Goal: Transaction & Acquisition: Purchase product/service

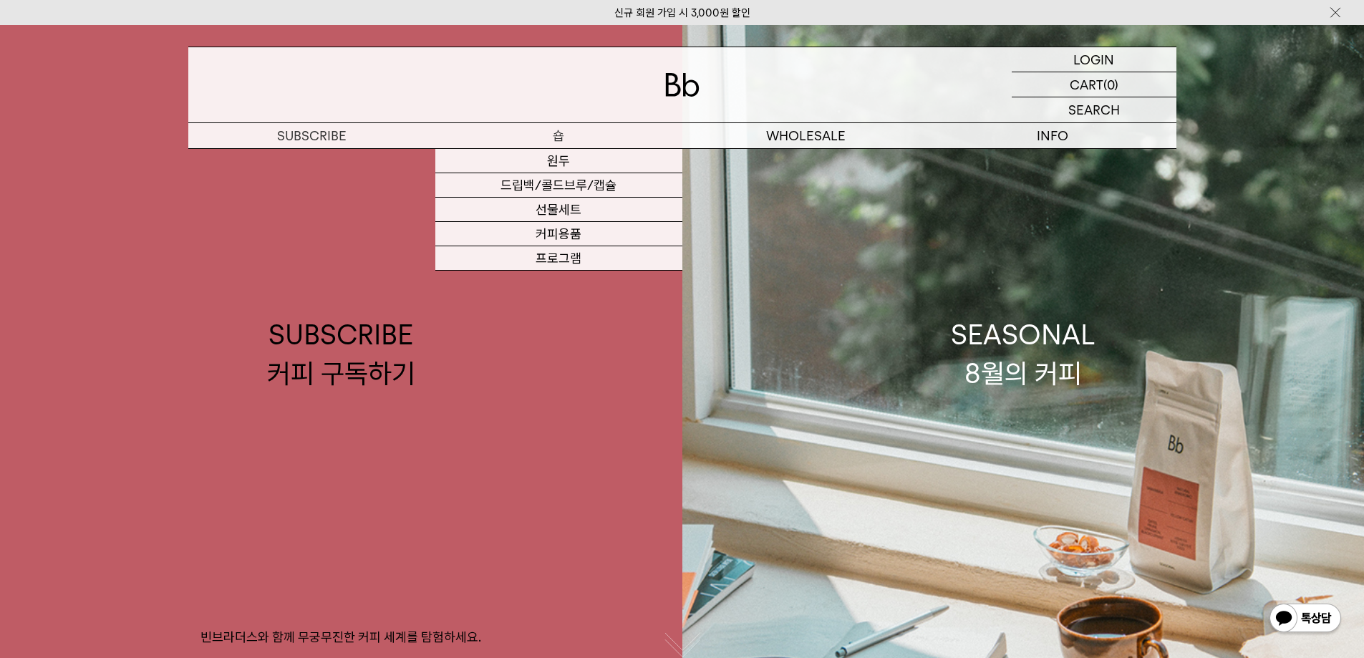
click at [568, 134] on p "숍" at bounding box center [558, 135] width 247 height 25
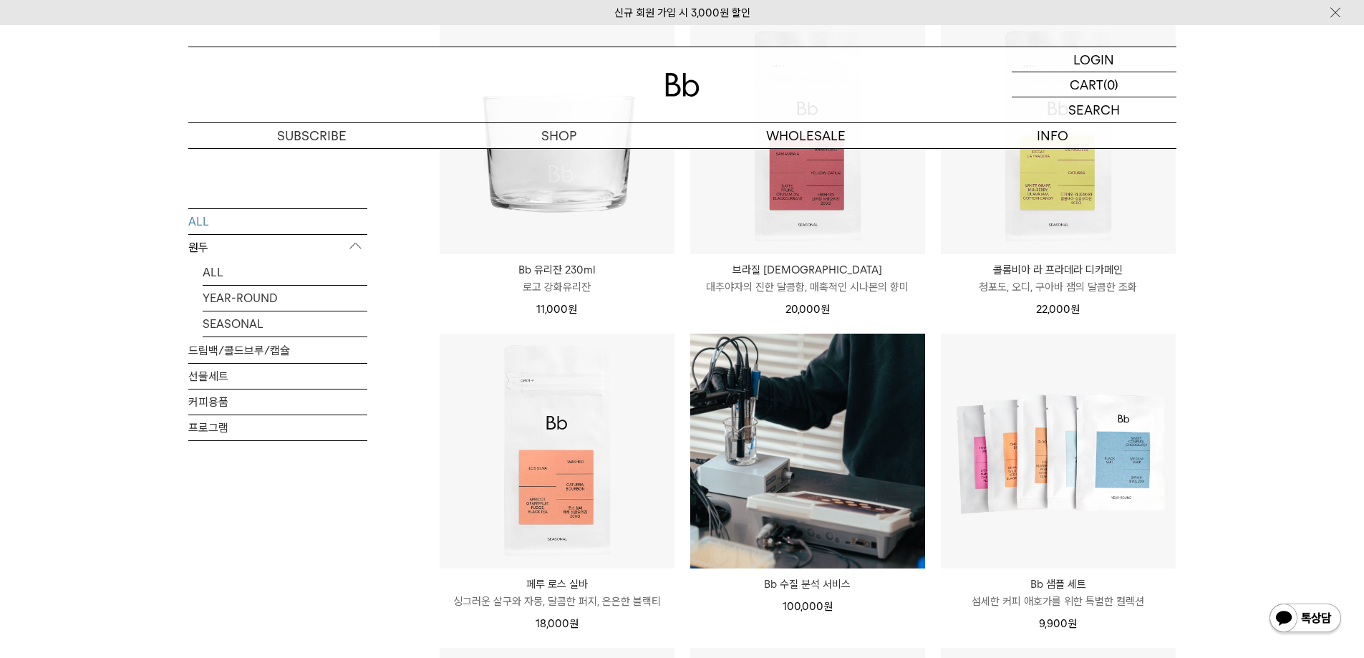
scroll to position [716, 0]
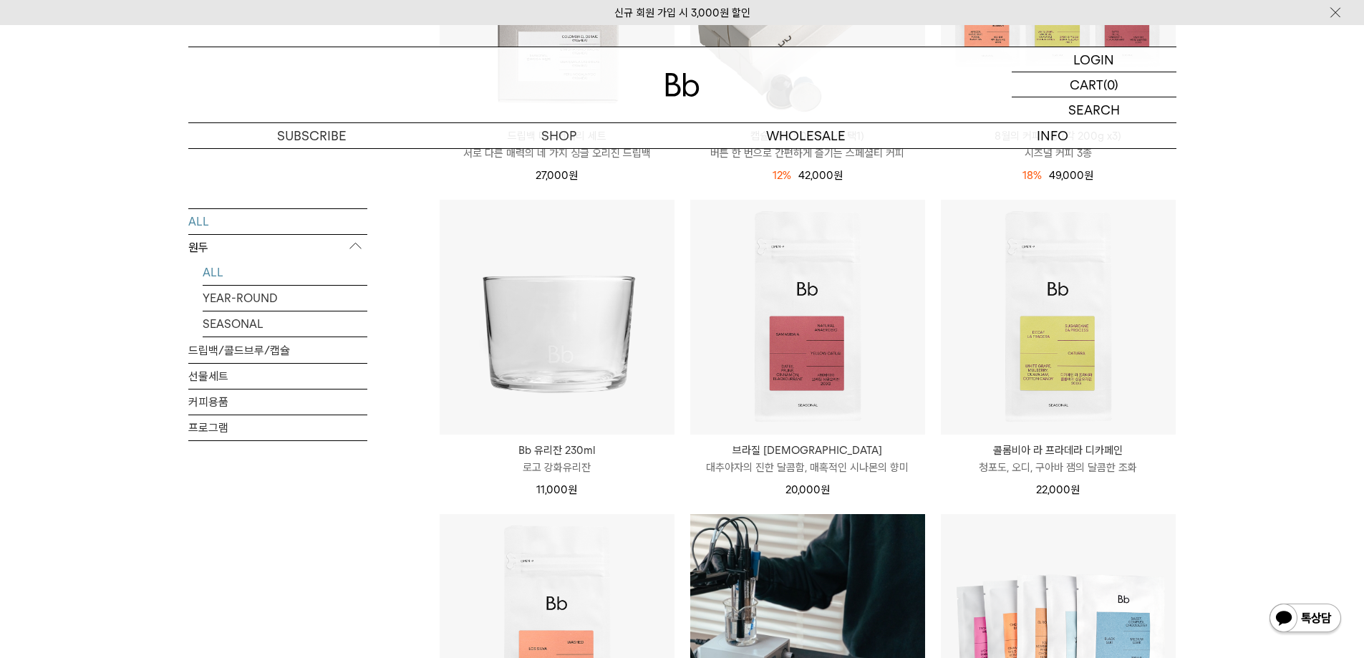
click at [234, 271] on link "ALL" at bounding box center [285, 271] width 165 height 25
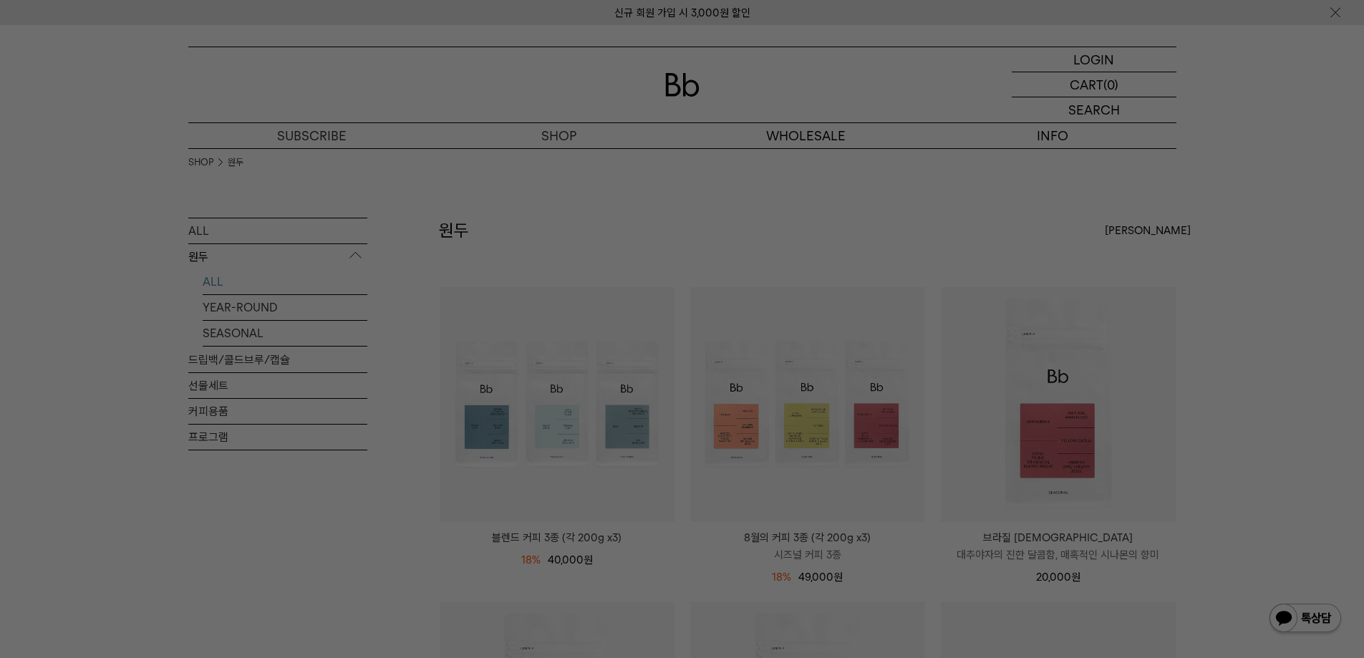
click at [84, 276] on div at bounding box center [682, 329] width 1364 height 658
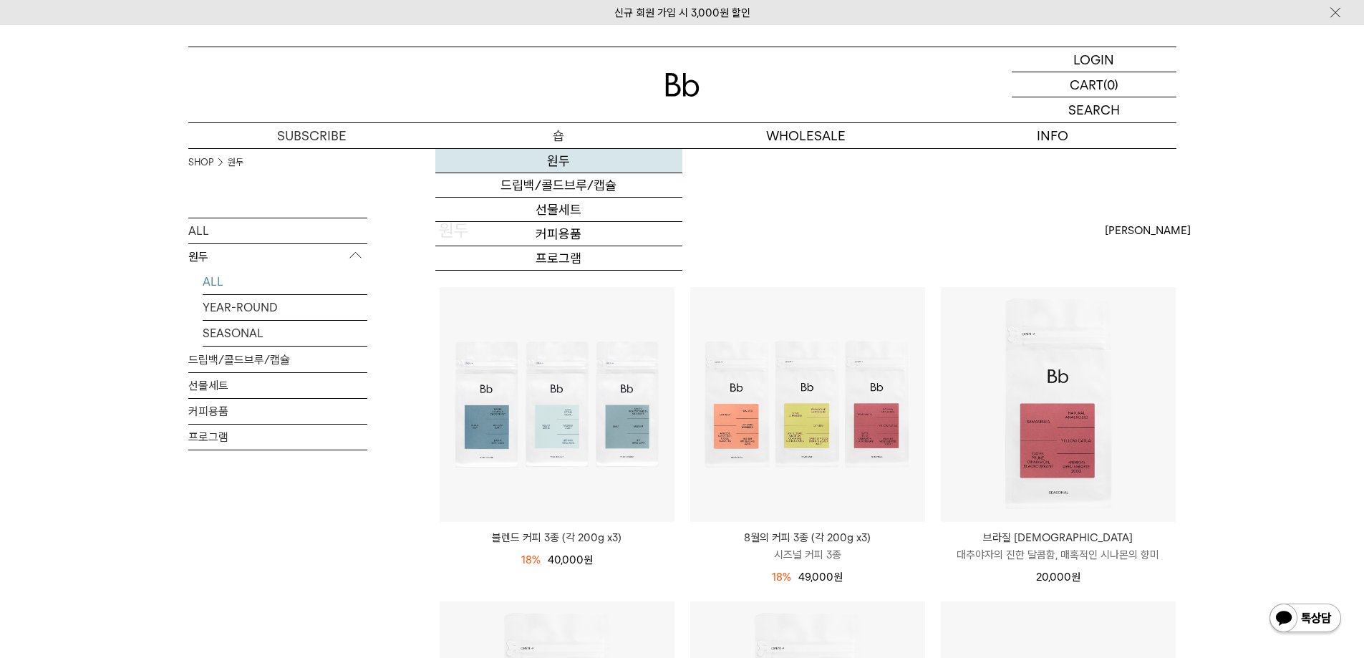
click at [561, 163] on link "원두" at bounding box center [558, 161] width 247 height 24
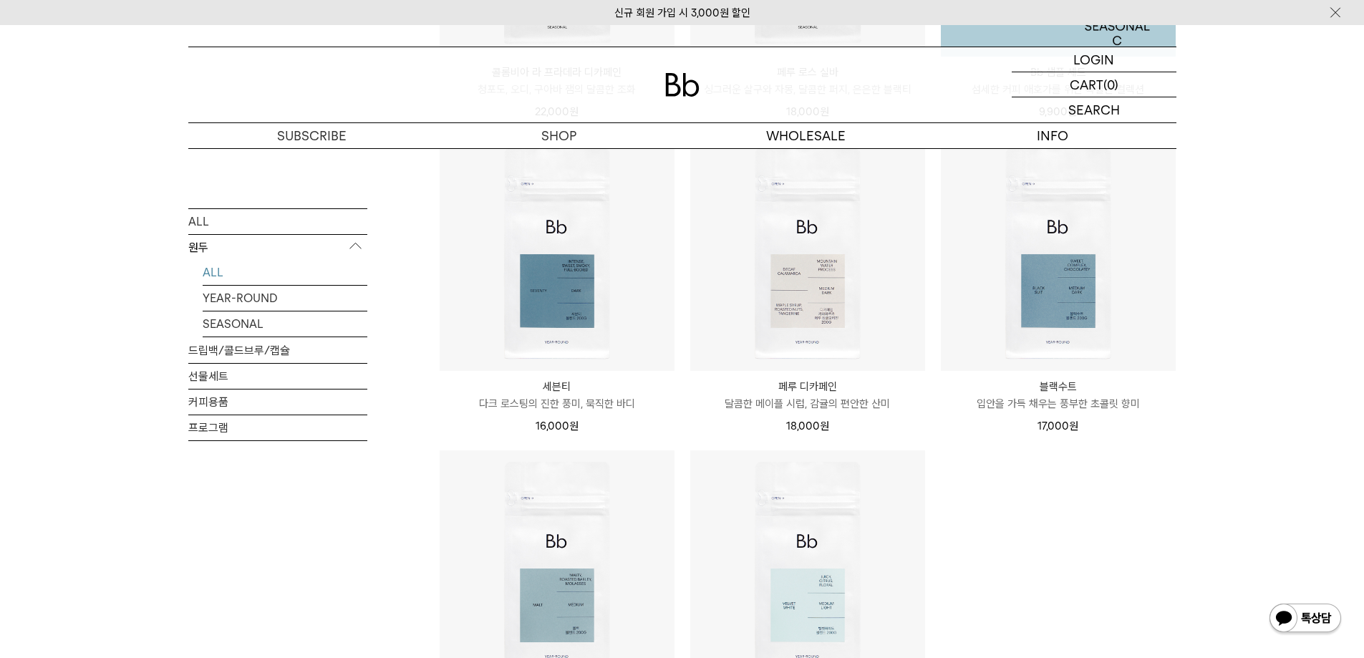
scroll to position [788, 0]
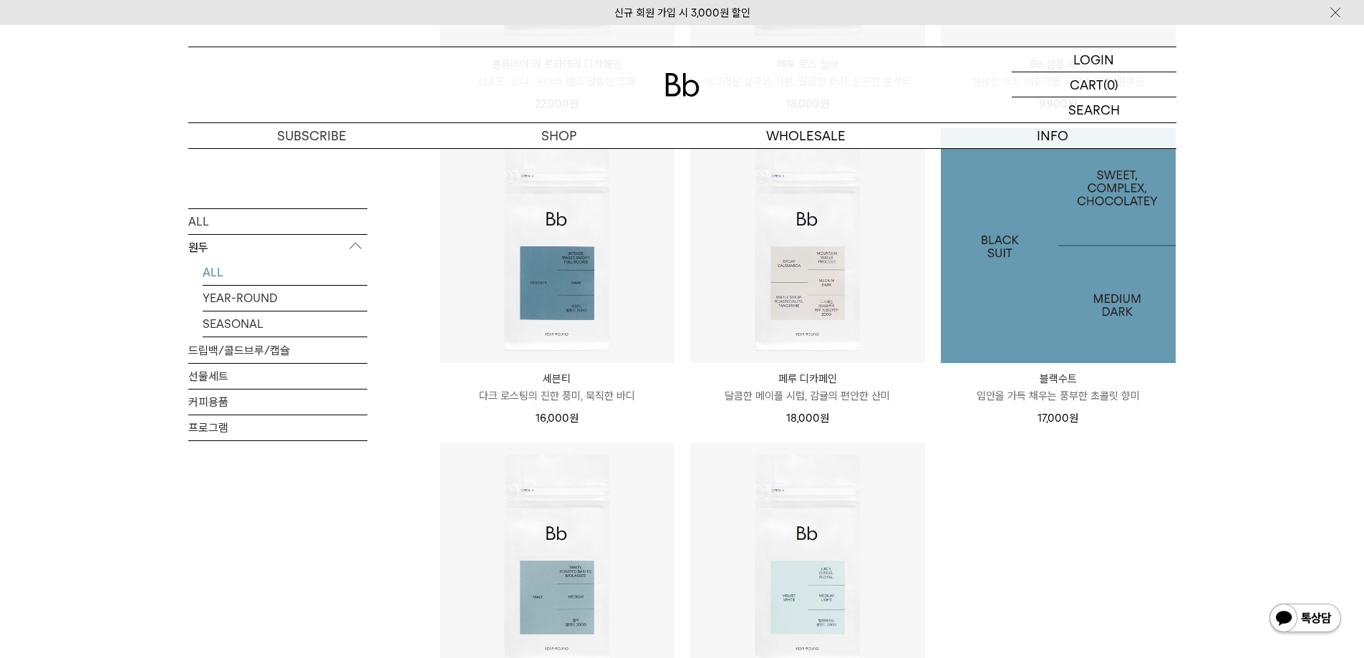
click at [1023, 293] on img at bounding box center [1058, 245] width 235 height 235
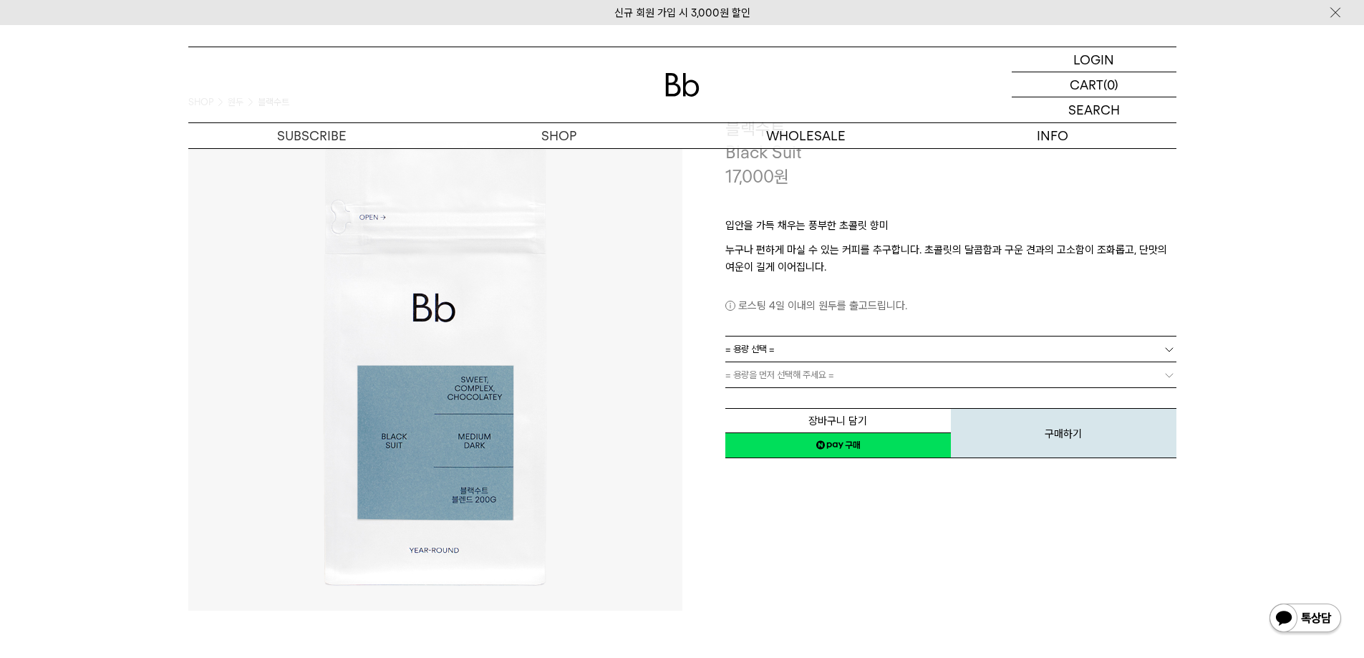
scroll to position [143, 0]
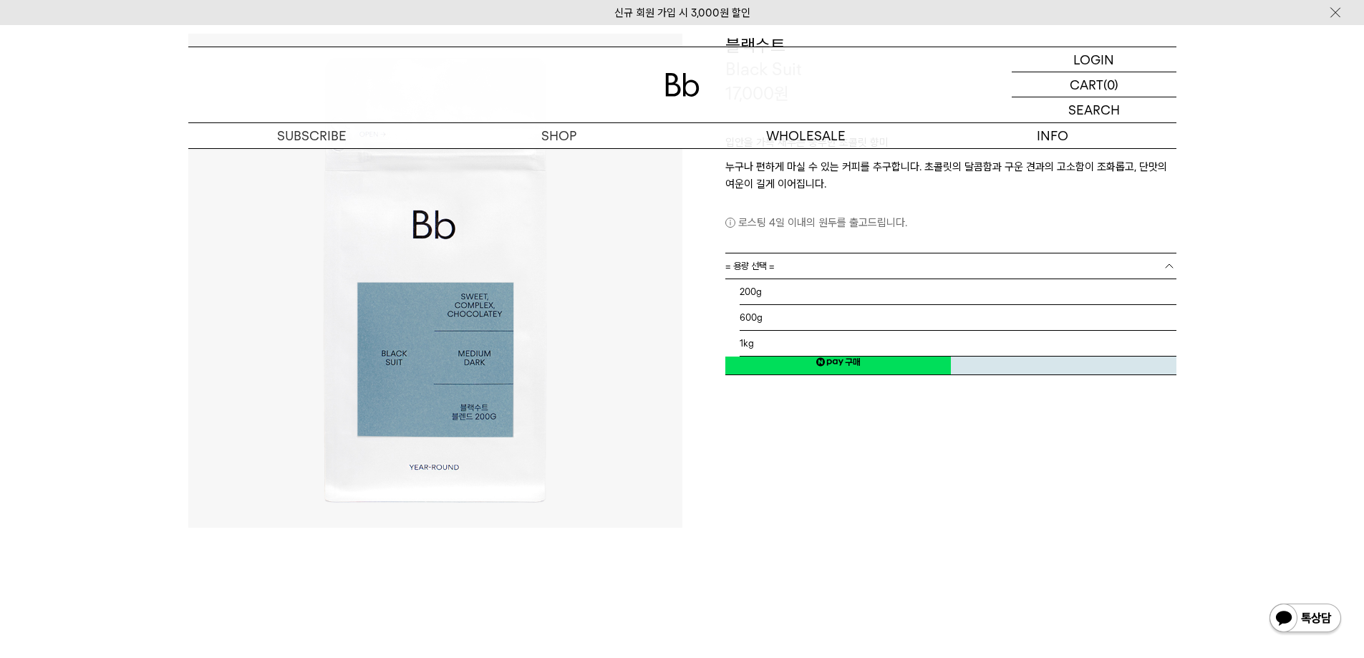
click at [1005, 265] on link "= 용량 선택 =" at bounding box center [950, 265] width 451 height 25
click at [942, 339] on li "1kg" at bounding box center [958, 344] width 437 height 26
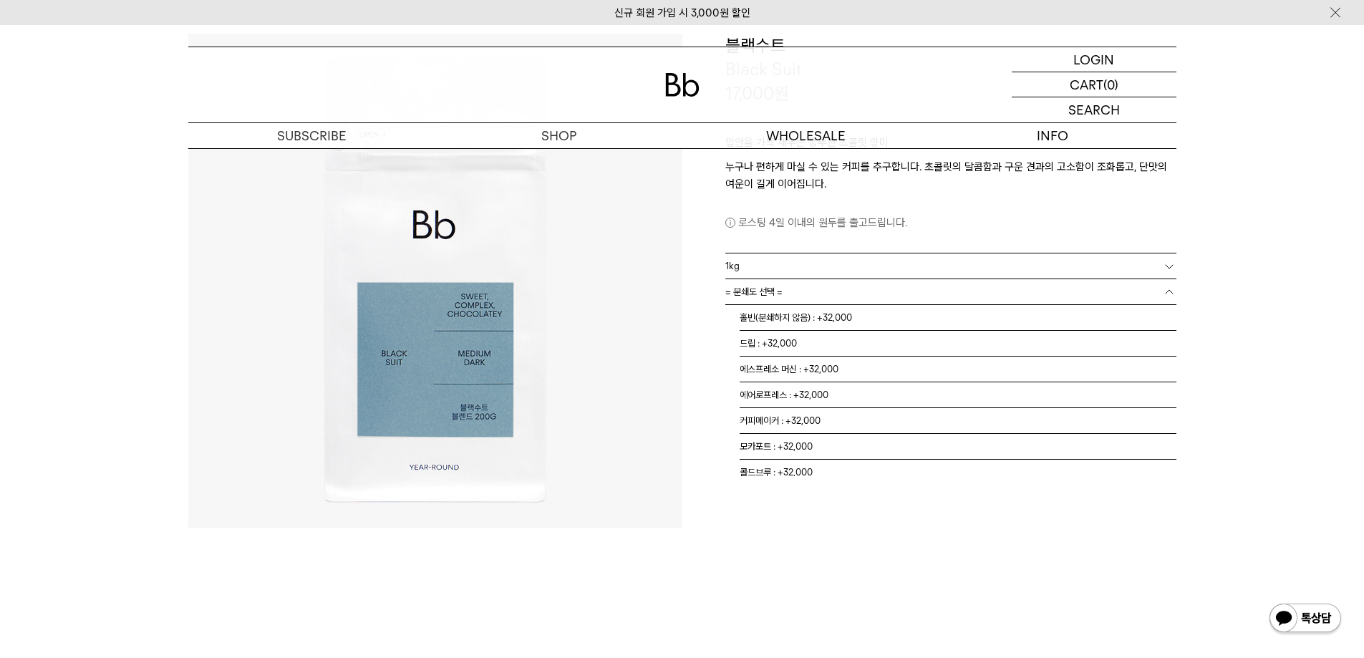
click at [950, 296] on link "= 분쇄도 선택 =" at bounding box center [950, 291] width 451 height 25
click at [944, 319] on li "홀빈(분쇄하지 않음) : +32,000" at bounding box center [958, 318] width 437 height 26
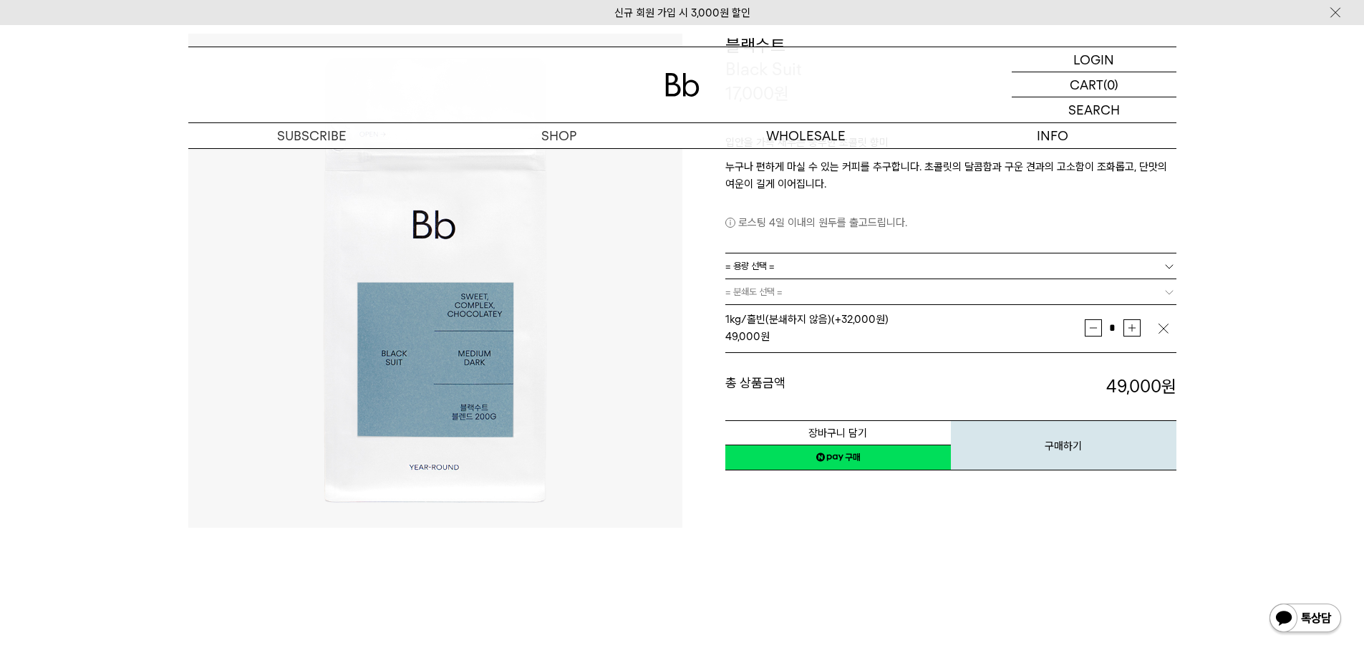
click at [828, 458] on link "네이버페이 구매하기" at bounding box center [838, 458] width 226 height 26
